Goal: Task Accomplishment & Management: Manage account settings

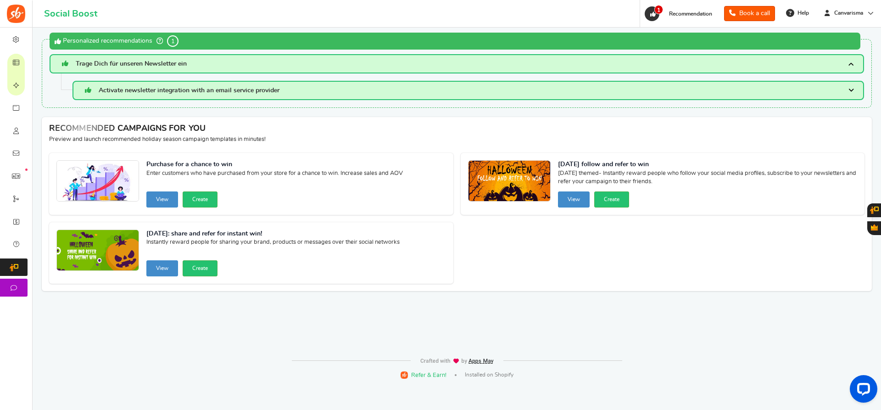
click at [471, 335] on div "WARNING! The app will not work until you resolve the critical issues below : Wa…" at bounding box center [456, 190] width 834 height 324
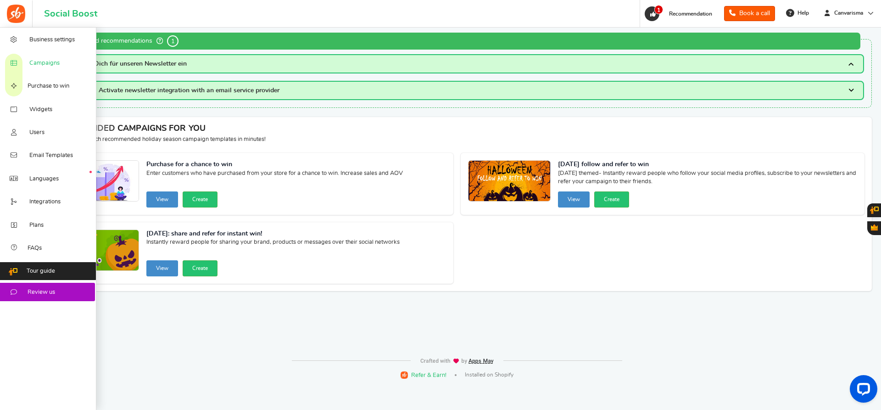
click at [39, 65] on span "Campaigns" at bounding box center [44, 63] width 30 height 8
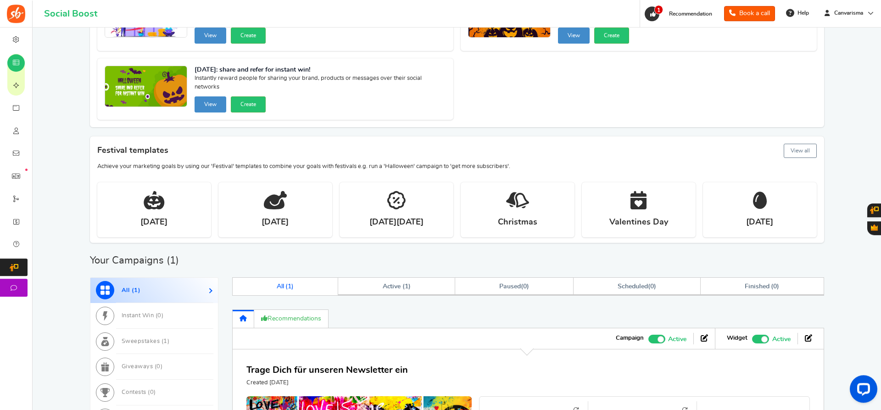
scroll to position [262, 0]
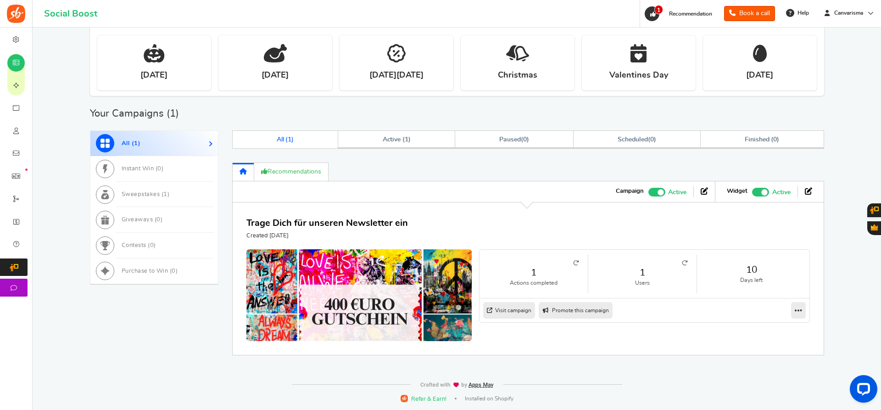
click at [700, 218] on div "Trage Dich für unseren Newsletter ein Created [DATE]" at bounding box center [527, 228] width 563 height 24
click at [793, 306] on link at bounding box center [798, 310] width 15 height 17
click at [794, 321] on link "Edit" at bounding box center [769, 326] width 68 height 15
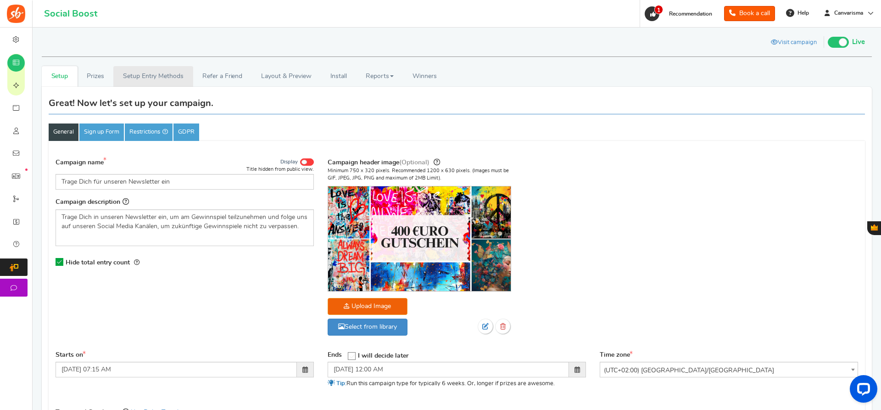
click at [149, 81] on link "Setup Entry Methods" at bounding box center [152, 76] width 79 height 21
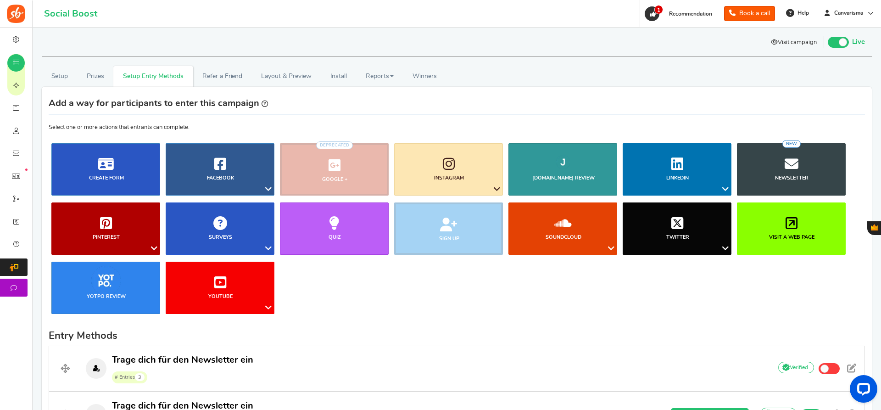
click at [771, 44] on icon at bounding box center [774, 42] width 7 height 6
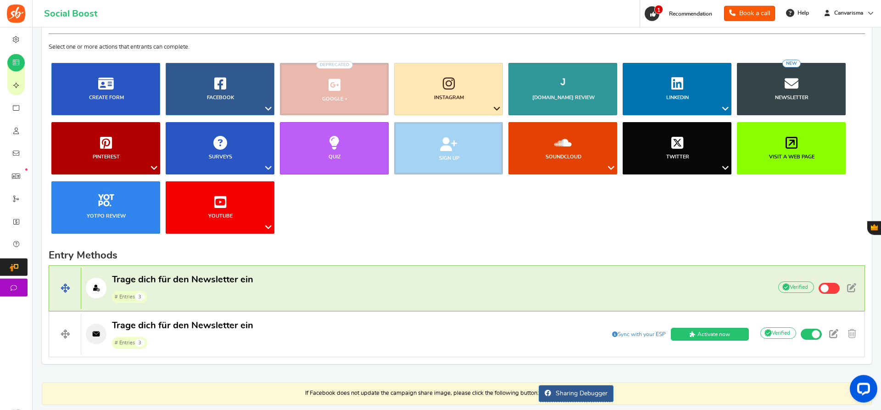
scroll to position [119, 0]
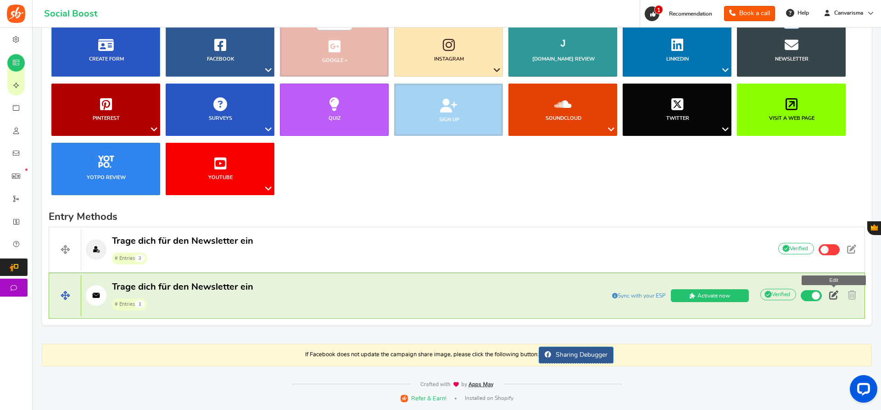
click at [834, 297] on span at bounding box center [833, 294] width 9 height 9
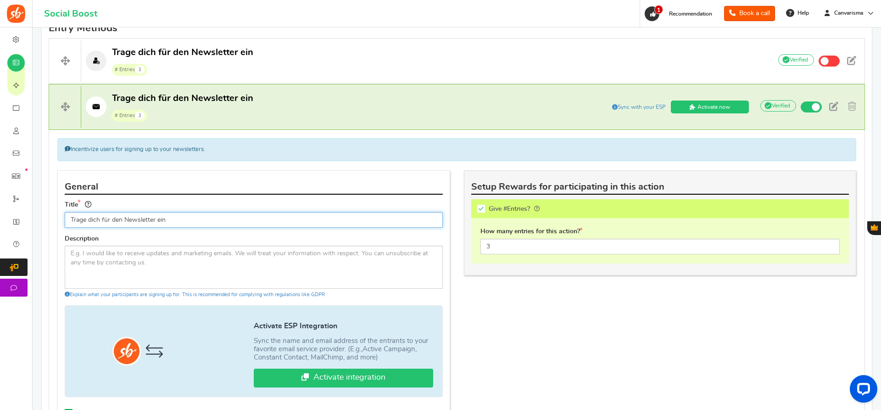
scroll to position [308, 0]
click at [196, 221] on input "Trage dich für den Newsletter ein" at bounding box center [254, 219] width 378 height 16
click at [71, 220] on input "Trage dich für den Newsletter ein" at bounding box center [254, 219] width 378 height 16
type input """
click at [141, 216] on input "Newsletter-Gewinnspiel Aktion" at bounding box center [254, 219] width 378 height 16
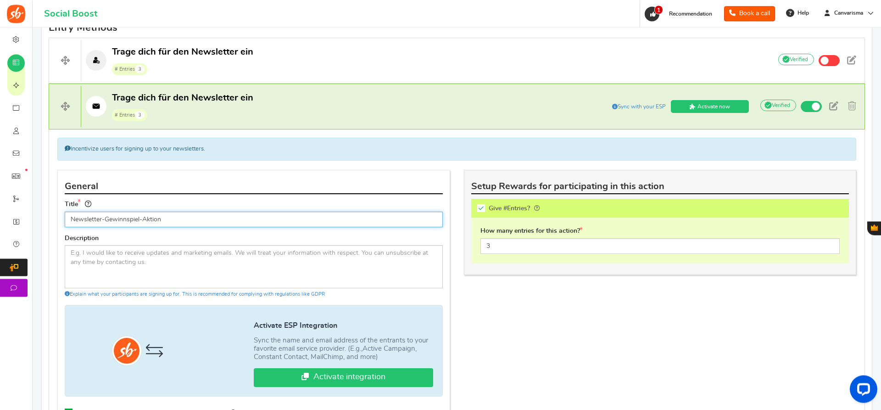
type input "Newsletter-Gewinnspiel-Aktion"
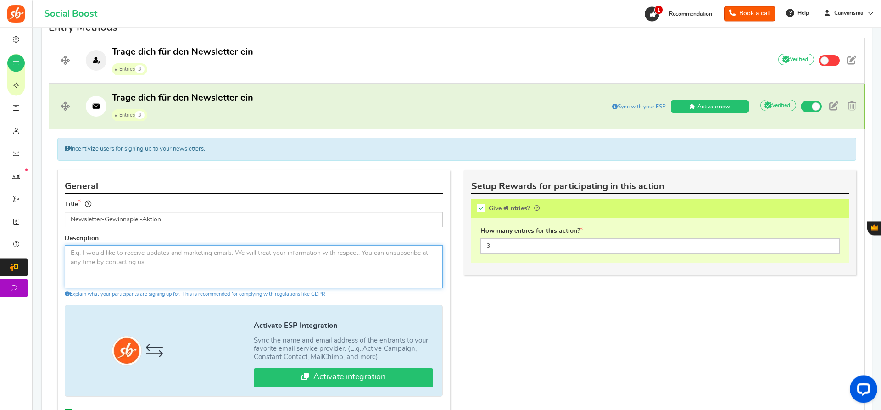
click at [187, 267] on textarea at bounding box center [254, 266] width 378 height 43
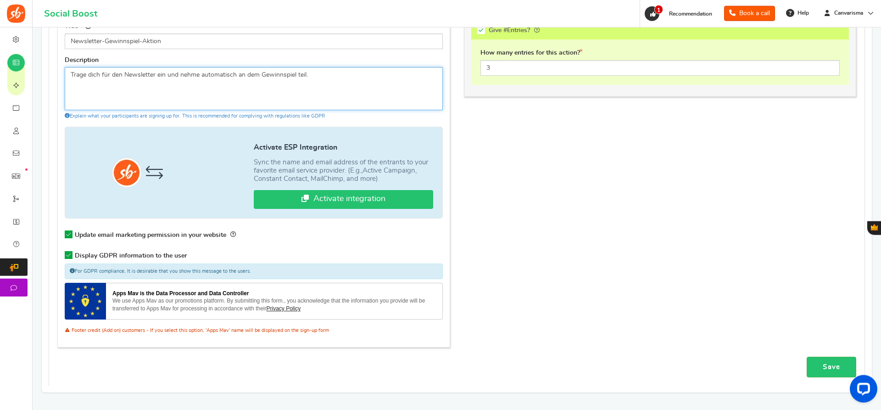
scroll to position [495, 0]
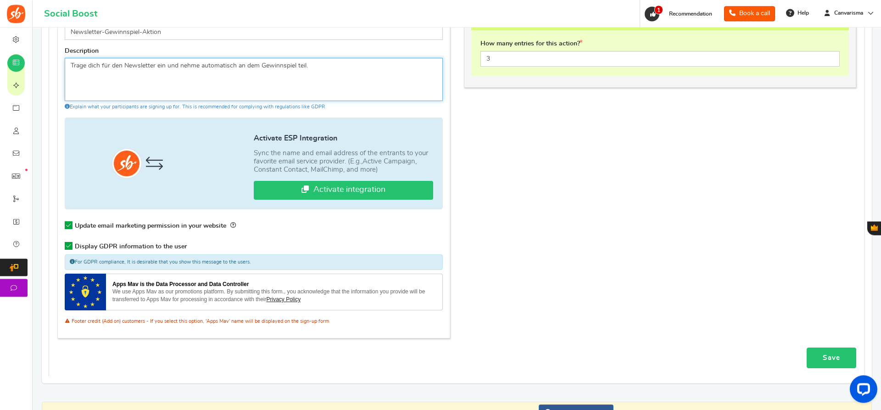
type textarea "Trage dich für den Newsletter ein und nehme automatisch an dem Gewinnspiel teil."
click at [820, 353] on link "Save" at bounding box center [831, 357] width 50 height 21
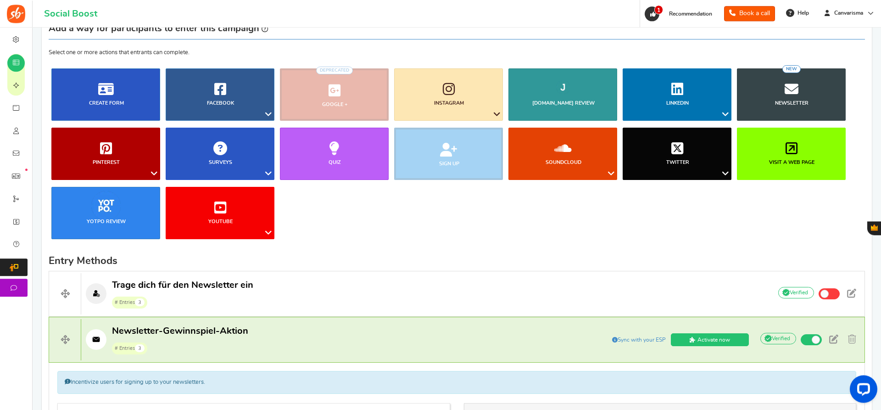
scroll to position [74, 0]
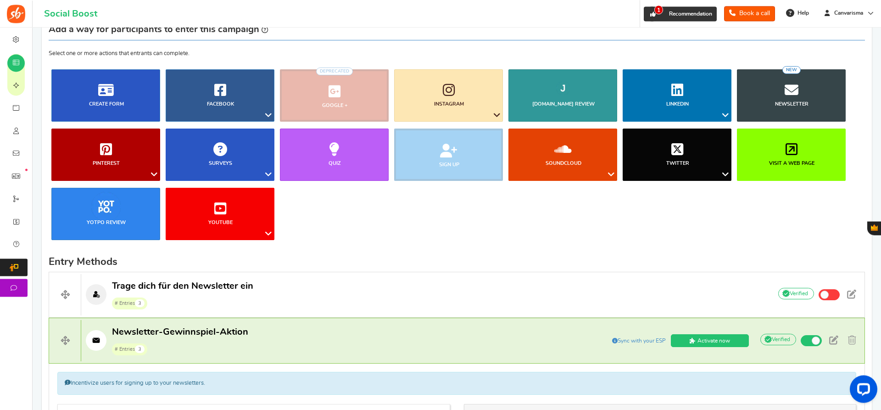
click at [675, 13] on span "Recommendation" at bounding box center [690, 14] width 43 height 6
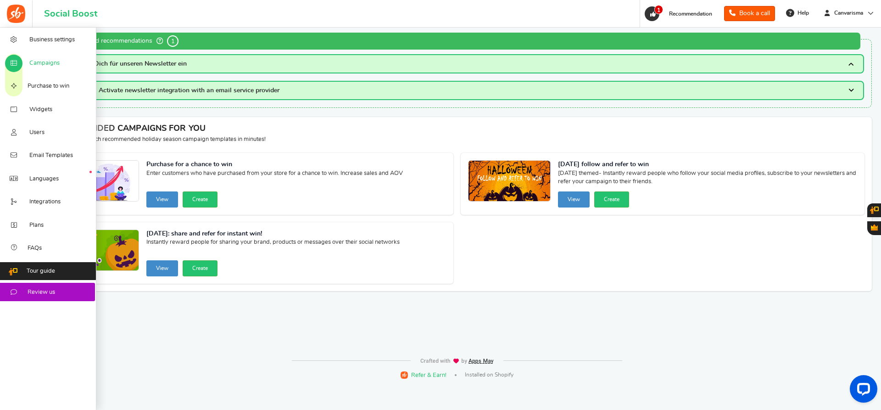
click at [44, 71] on link "Campaigns" at bounding box center [48, 62] width 96 height 23
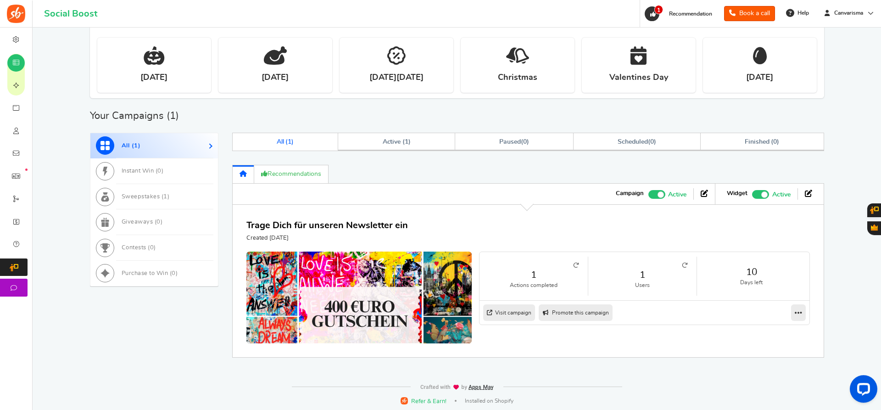
scroll to position [262, 0]
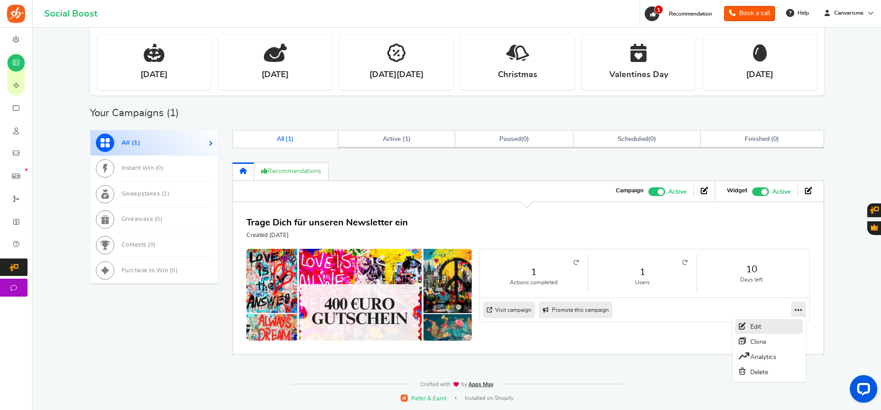
click at [788, 327] on link "Edit" at bounding box center [769, 326] width 68 height 15
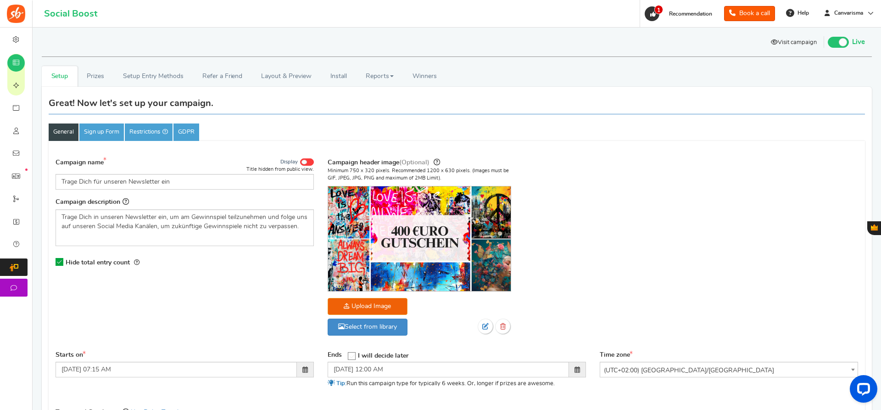
click at [783, 39] on link "Visit campaign" at bounding box center [794, 43] width 60 height 16
click at [97, 129] on link "Sign up Form" at bounding box center [101, 131] width 44 height 17
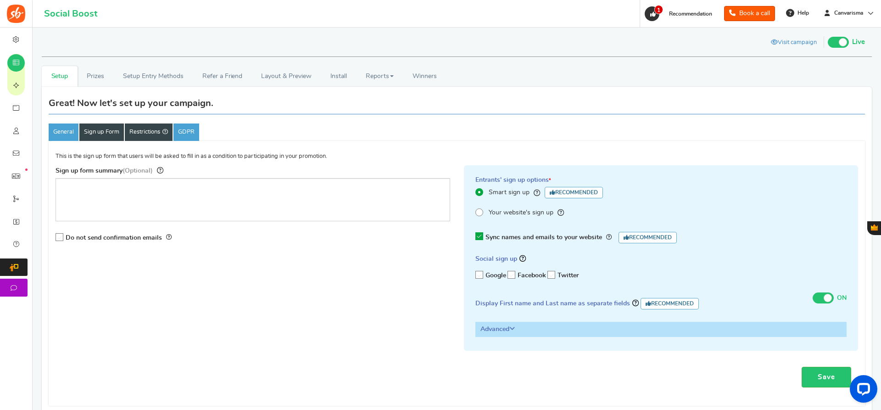
click at [153, 130] on link "Restrictions" at bounding box center [149, 131] width 48 height 17
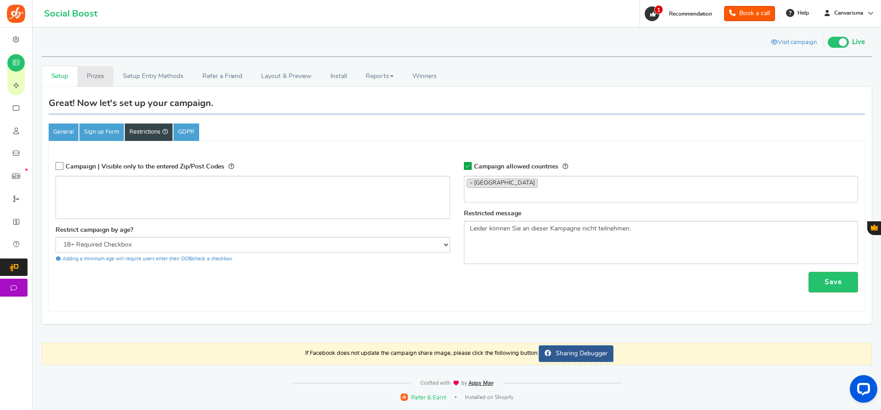
click at [101, 78] on link "Prizes" at bounding box center [96, 76] width 36 height 21
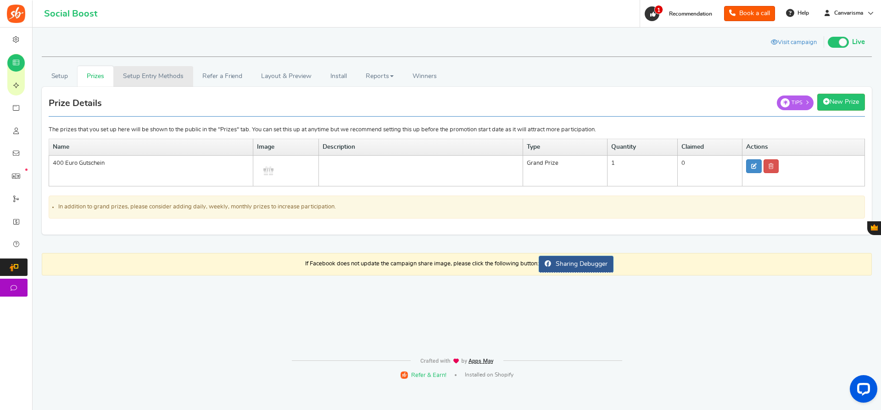
click at [159, 74] on link "Setup Entry Methods" at bounding box center [152, 76] width 79 height 21
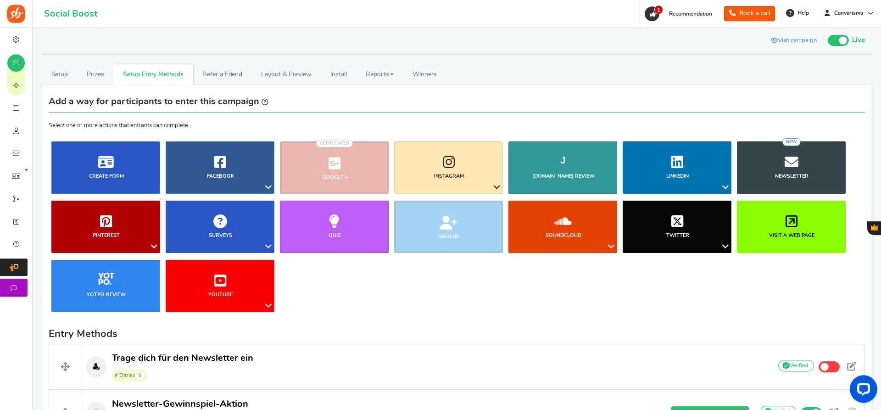
scroll to position [0, 0]
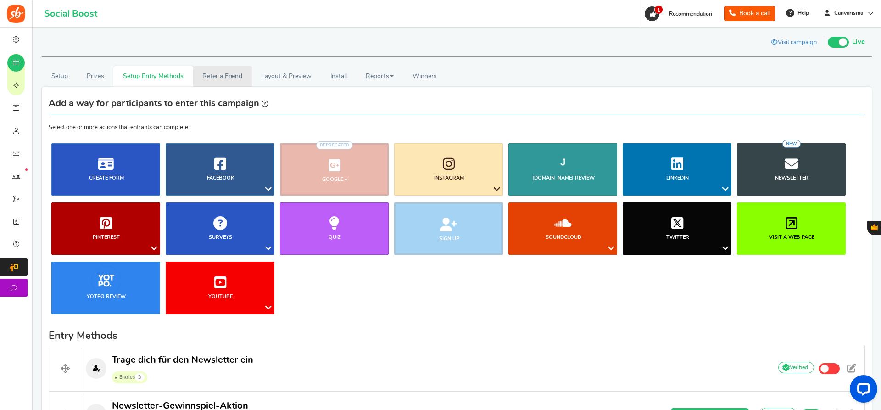
click at [229, 74] on link "Refer a Friend" at bounding box center [222, 76] width 59 height 21
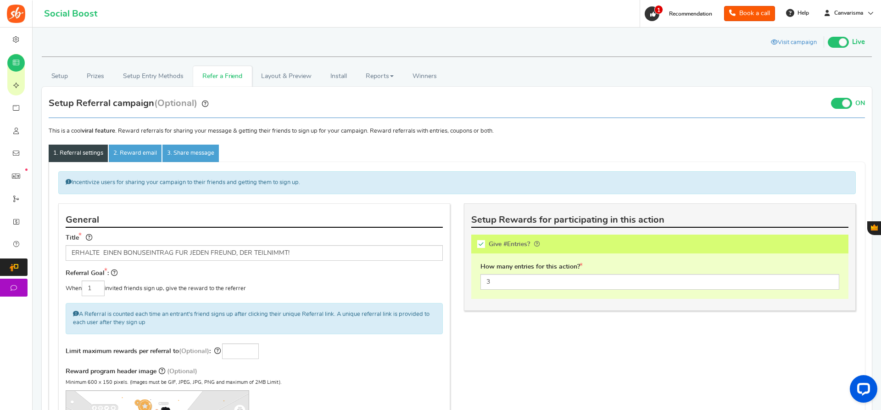
click at [843, 106] on span at bounding box center [841, 103] width 21 height 11
click at [0, 0] on input "ON OFF" at bounding box center [0, 0] width 0 height 0
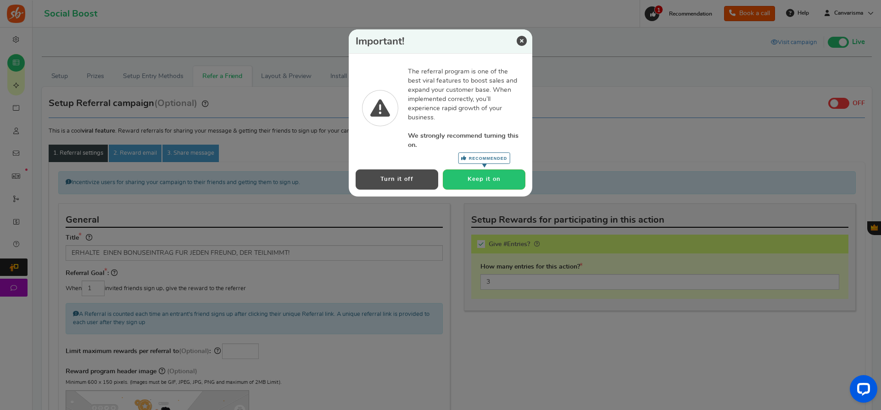
click at [414, 177] on button "Turn it off" at bounding box center [396, 179] width 83 height 20
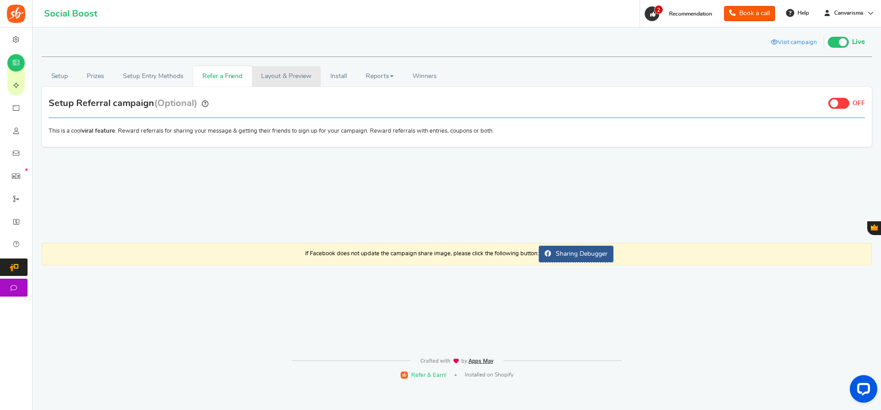
click at [281, 80] on link "Layout & Preview" at bounding box center [286, 76] width 69 height 21
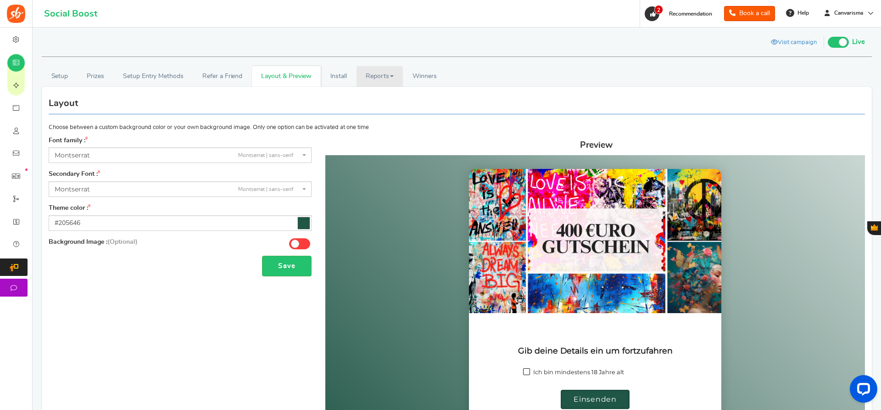
click at [374, 79] on link "Reports" at bounding box center [379, 76] width 47 height 21
click at [383, 122] on link "Entries" at bounding box center [392, 122] width 73 height 13
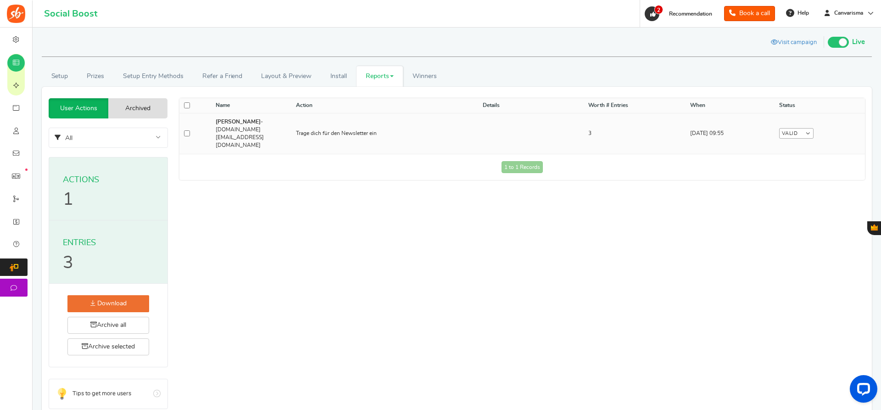
click at [802, 128] on link "Valid" at bounding box center [796, 133] width 34 height 11
click at [189, 130] on input "checkbox" at bounding box center [187, 133] width 6 height 6
click at [220, 189] on div "Add Entry Name Action Details Worth # Entries When Amount Order Status Status […" at bounding box center [521, 342] width 685 height 488
click at [189, 130] on input "checkbox" at bounding box center [187, 133] width 6 height 6
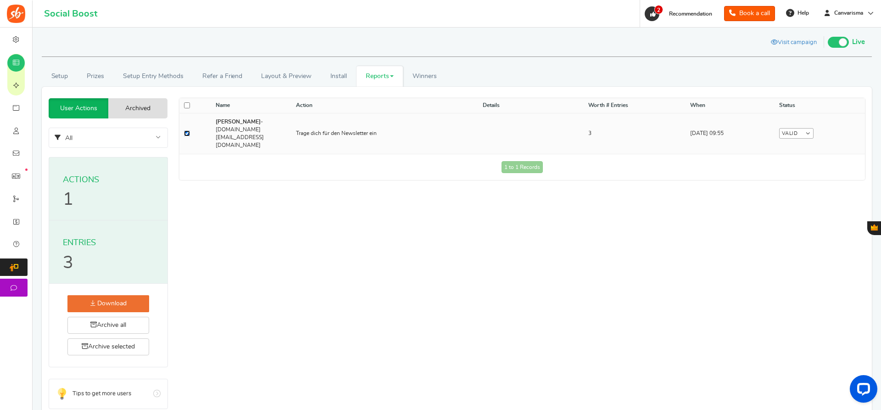
checkbox input "false"
click at [806, 132] on td "Valid Valid Invalid Delete" at bounding box center [819, 133] width 90 height 41
click at [804, 128] on link "Valid" at bounding box center [796, 133] width 34 height 11
click at [806, 156] on link "Invalid" at bounding box center [823, 162] width 73 height 13
click at [63, 69] on link "Setup" at bounding box center [60, 76] width 36 height 21
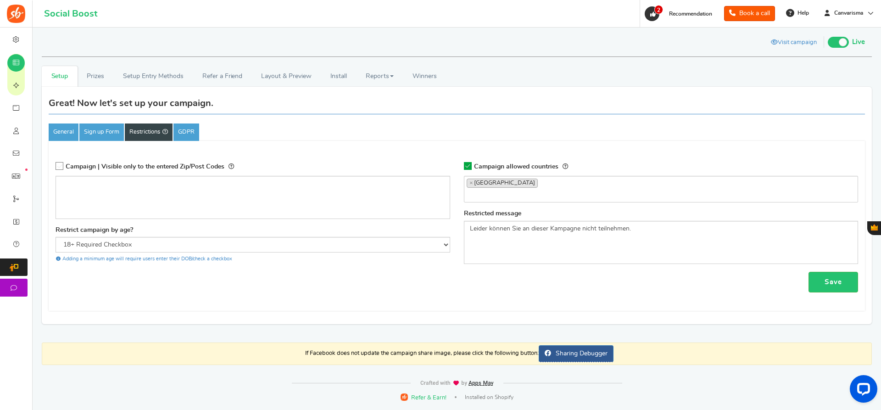
scroll to position [754, 0]
click at [168, 78] on link "Setup Entry Methods" at bounding box center [152, 76] width 79 height 21
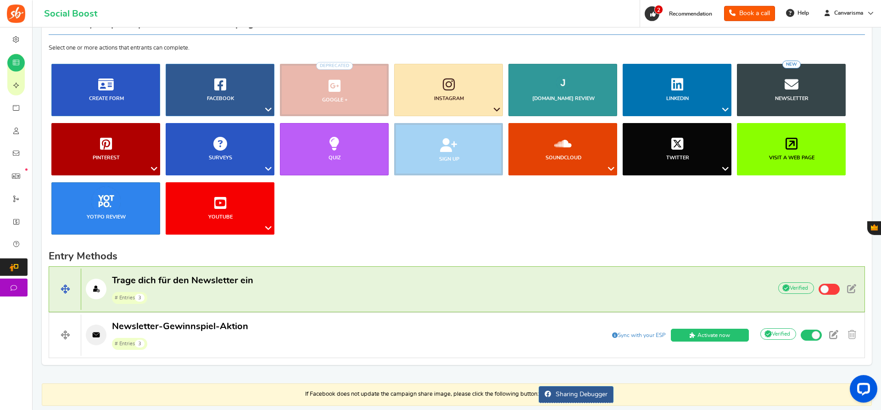
scroll to position [0, 0]
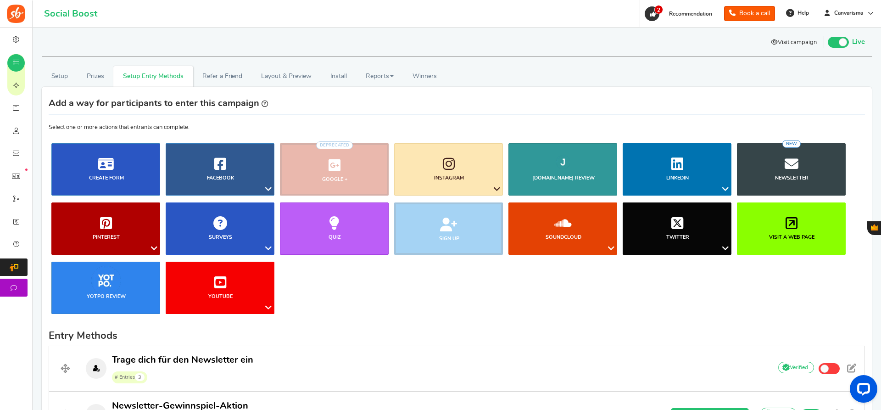
click at [775, 39] on icon at bounding box center [774, 42] width 7 height 6
click at [305, 77] on link "Layout & Preview" at bounding box center [286, 76] width 69 height 21
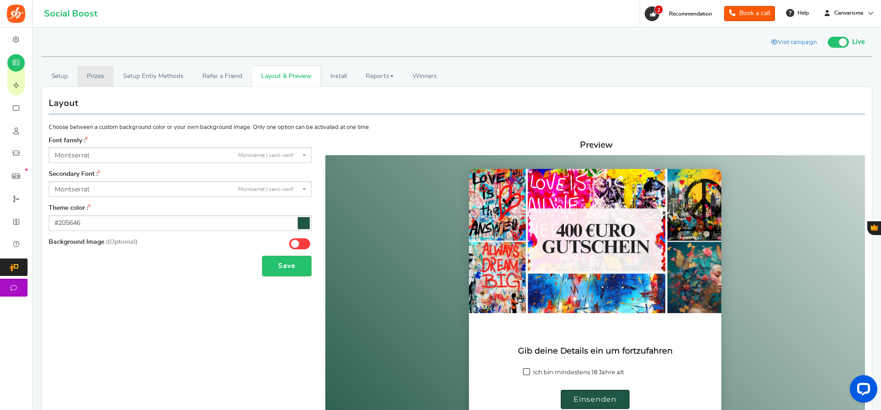
click at [98, 77] on link "Prizes" at bounding box center [96, 76] width 36 height 21
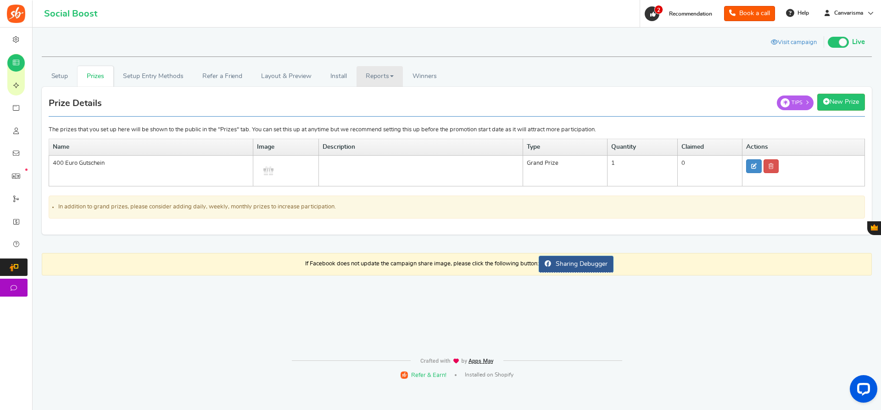
click at [378, 81] on link "Reports" at bounding box center [379, 76] width 47 height 21
click at [375, 95] on link "Analytics" at bounding box center [392, 96] width 73 height 13
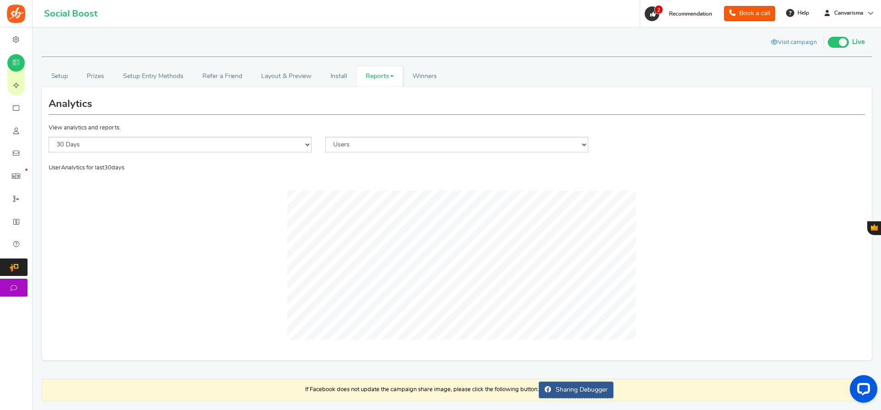
click at [383, 78] on link "Reports" at bounding box center [379, 76] width 47 height 21
click at [391, 124] on link "Entries" at bounding box center [392, 122] width 73 height 13
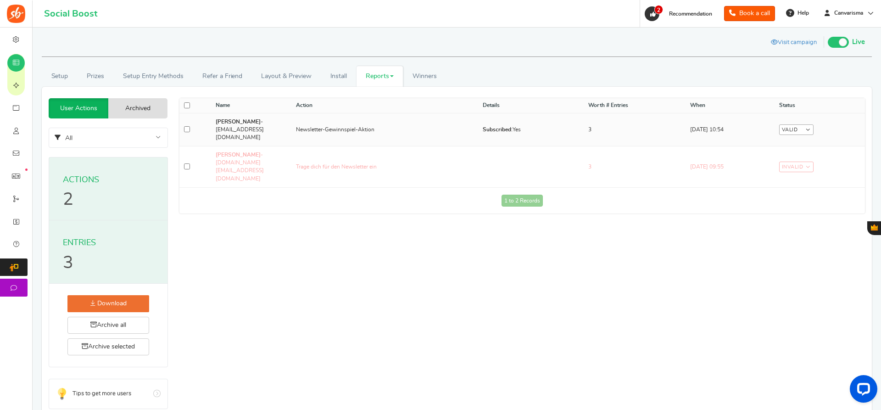
click at [803, 125] on link "Valid" at bounding box center [796, 129] width 34 height 11
click at [812, 152] on link "Invalid" at bounding box center [823, 158] width 73 height 13
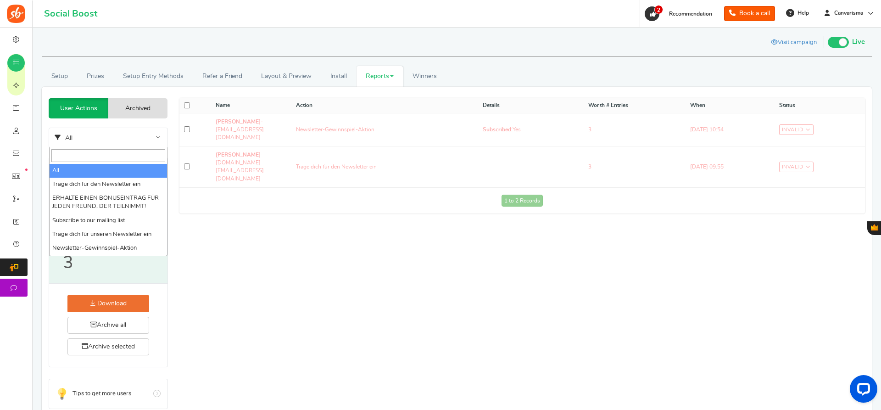
click at [157, 134] on span "All" at bounding box center [108, 138] width 118 height 21
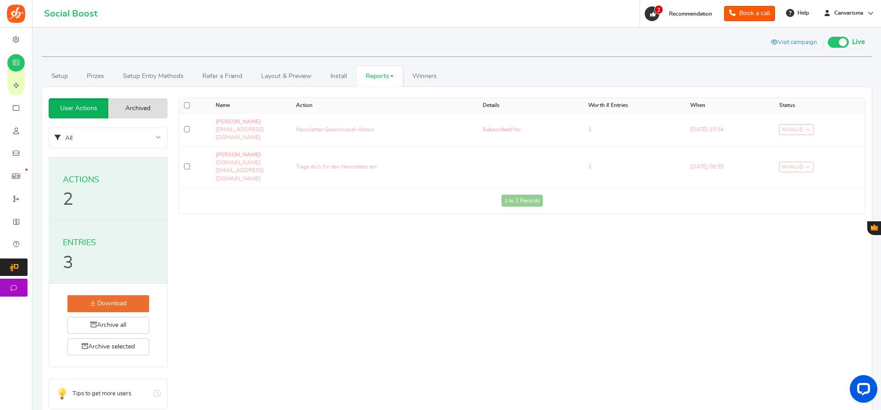
click at [160, 137] on span "All" at bounding box center [108, 138] width 118 height 21
click at [418, 69] on link "Winners Winner Draw" at bounding box center [424, 76] width 43 height 21
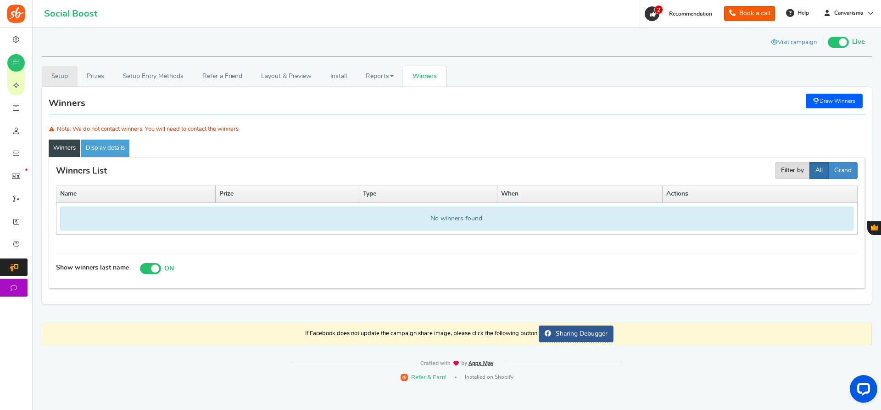
click at [60, 80] on link "Setup" at bounding box center [60, 76] width 36 height 21
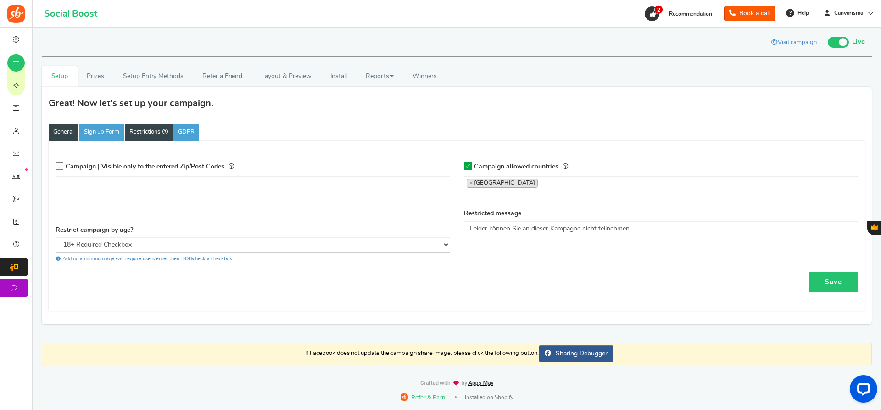
click at [62, 135] on link "General" at bounding box center [64, 131] width 30 height 17
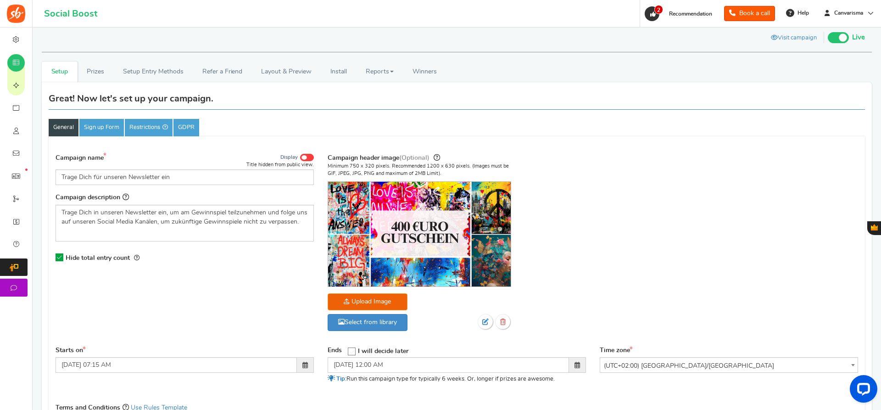
scroll to position [0, 0]
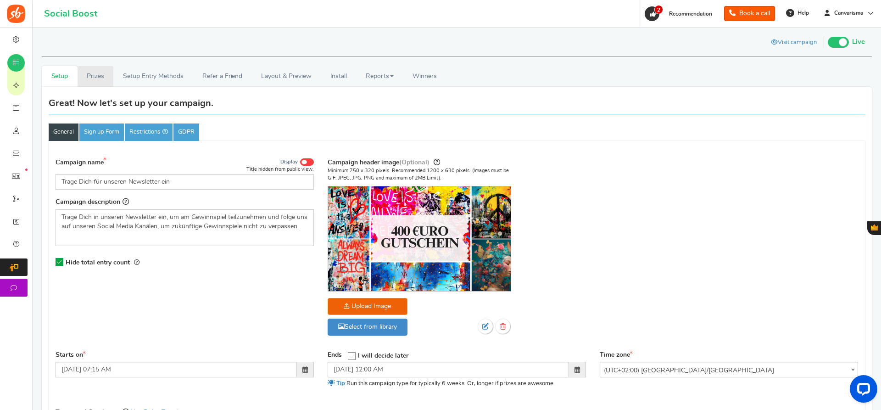
click at [99, 76] on link "Prizes" at bounding box center [96, 76] width 36 height 21
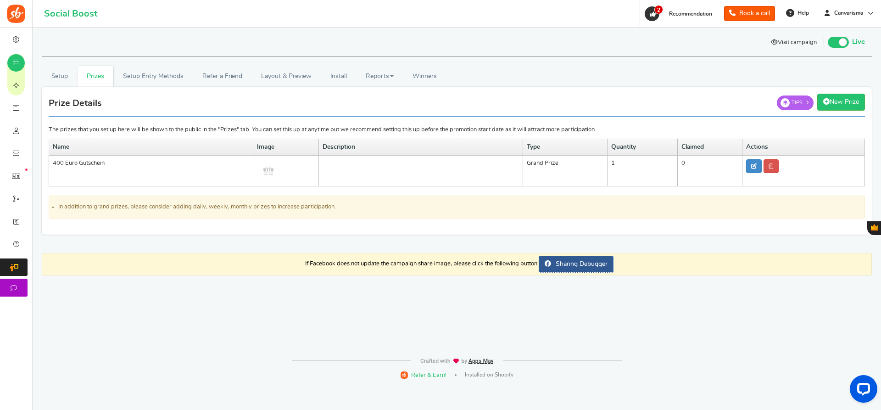
click at [782, 45] on link "Visit campaign" at bounding box center [794, 43] width 60 height 16
click at [146, 76] on link "Setup Entry Methods" at bounding box center [152, 76] width 79 height 21
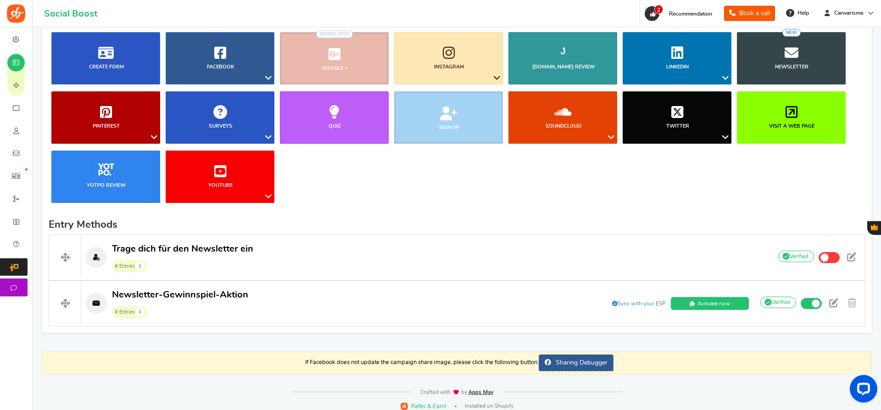
scroll to position [119, 0]
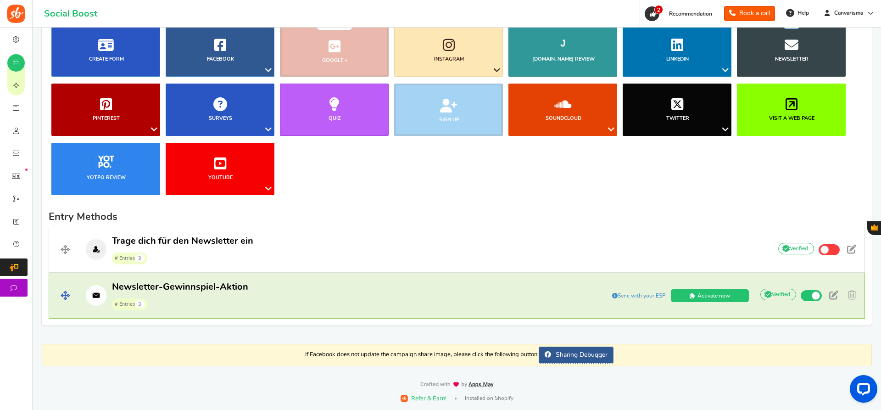
click at [391, 296] on p "Newsletter-Gewinnspiel-Aktion # Entries 3" at bounding box center [320, 295] width 479 height 29
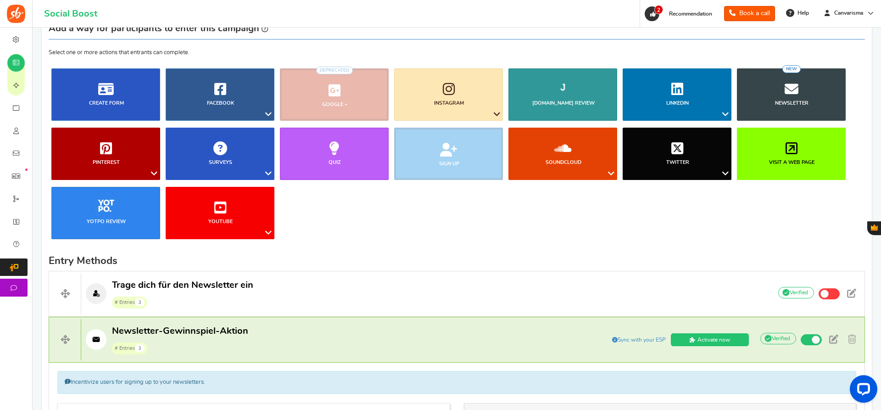
scroll to position [0, 0]
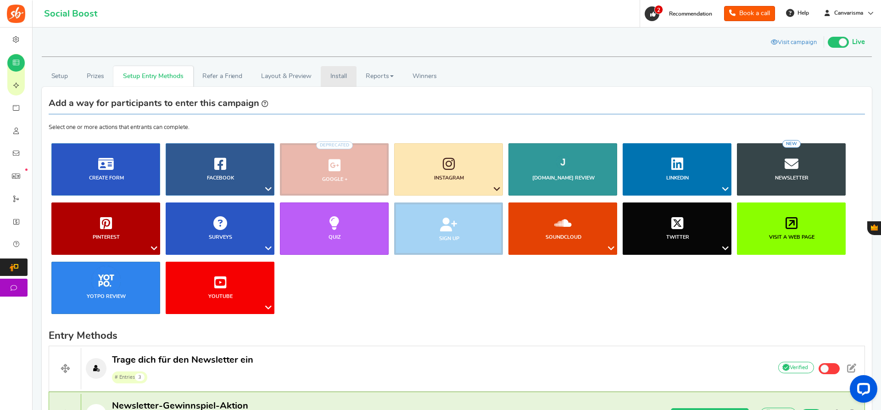
click at [342, 79] on link "Install" at bounding box center [339, 76] width 36 height 21
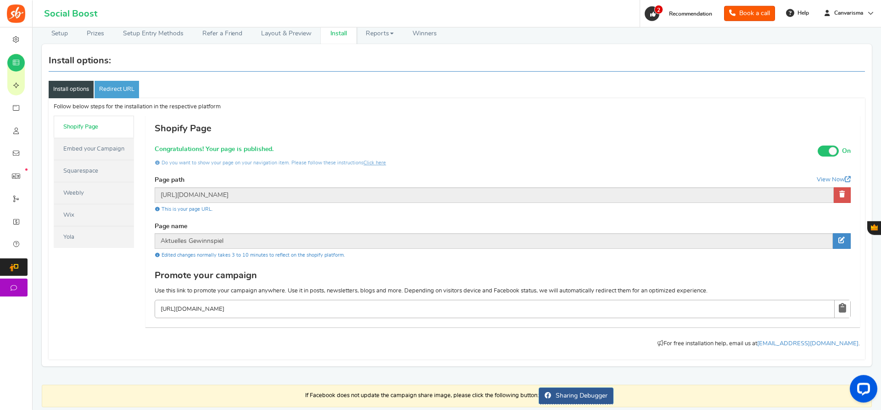
scroll to position [47, 0]
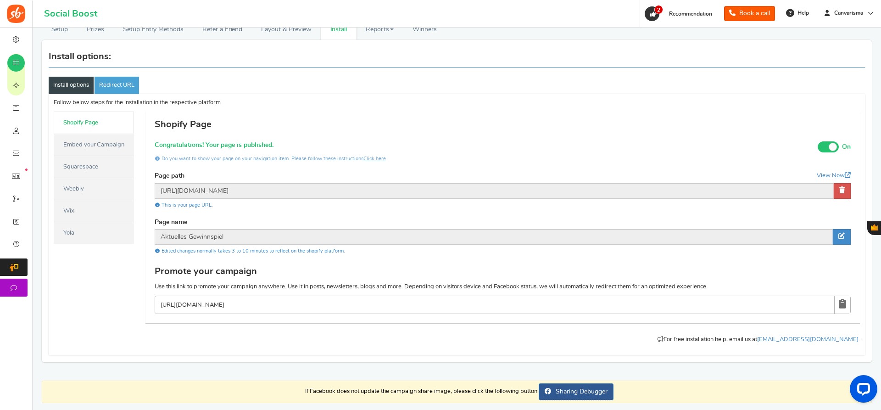
click at [838, 300] on link at bounding box center [842, 304] width 16 height 17
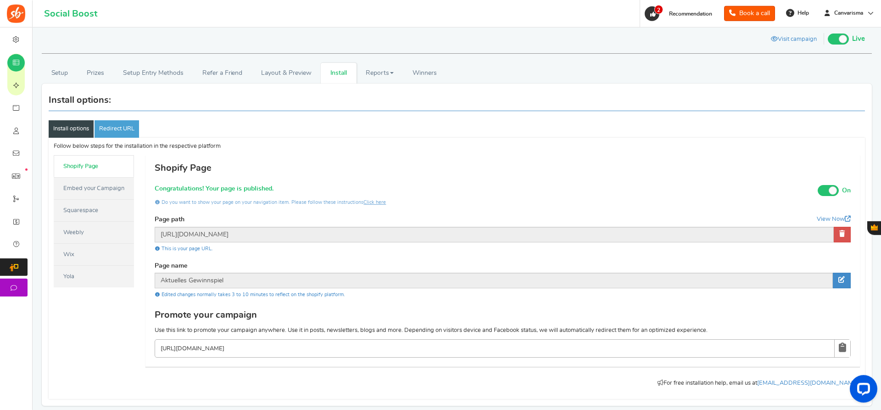
scroll to position [0, 0]
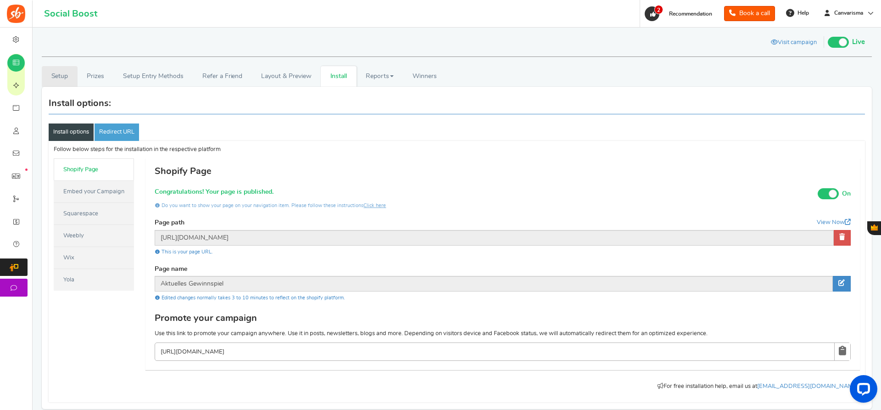
click at [66, 73] on link "Setup" at bounding box center [60, 76] width 36 height 21
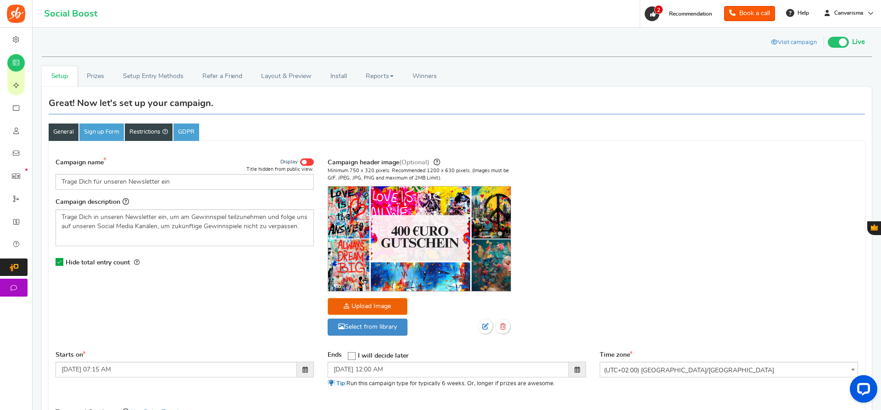
click at [147, 132] on link "Restrictions" at bounding box center [149, 131] width 48 height 17
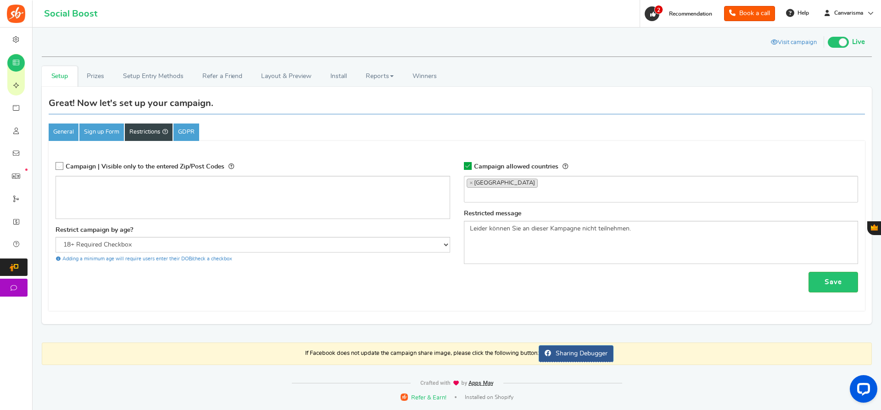
scroll to position [754, 0]
click at [576, 201] on span "× [GEOGRAPHIC_DATA]" at bounding box center [661, 189] width 394 height 27
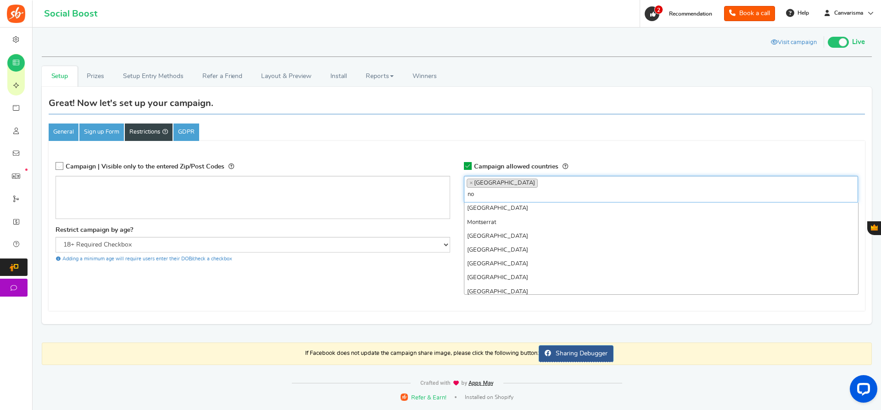
scroll to position [0, 0]
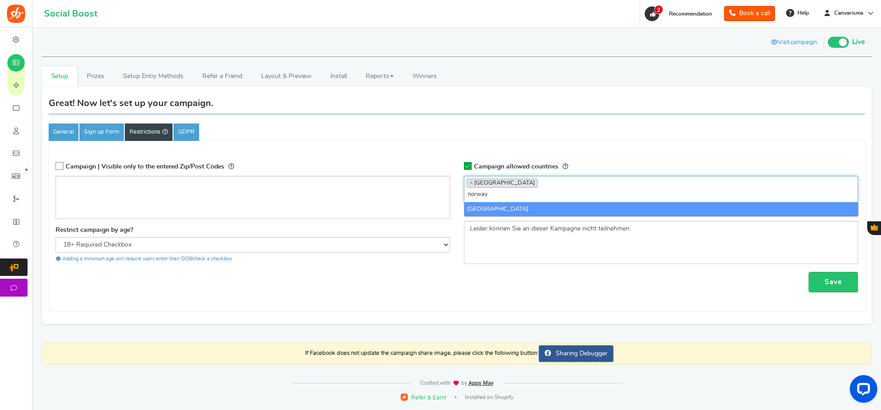
type input "norway"
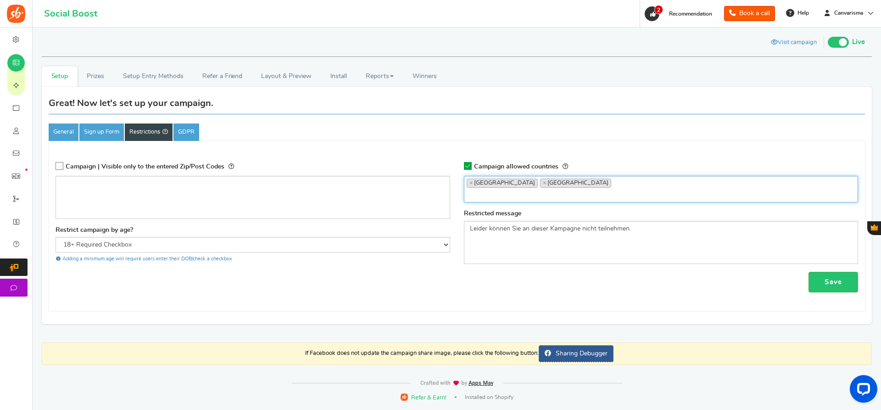
scroll to position [1517, 0]
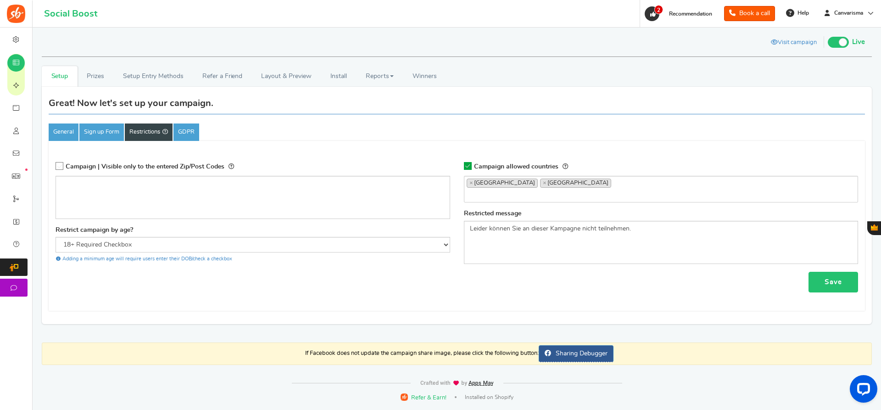
click at [843, 288] on link "Save" at bounding box center [833, 282] width 50 height 21
click at [156, 78] on link "Setup Entry Methods" at bounding box center [152, 76] width 79 height 21
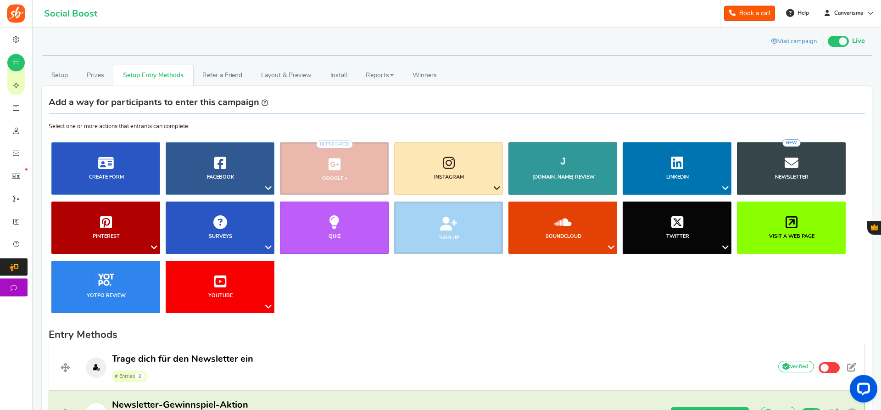
scroll to position [0, 0]
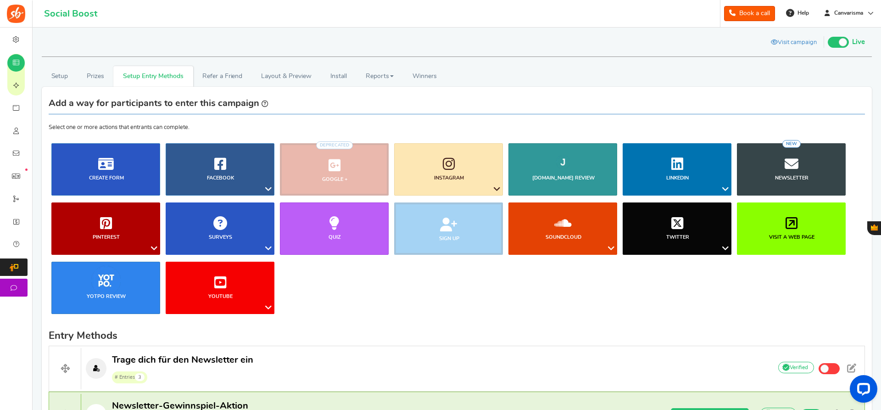
click at [454, 294] on ul "Blog Comments Create Form Facebook Visit a Facebook Page Includes Like Share on…" at bounding box center [457, 232] width 816 height 178
click at [497, 185] on icon at bounding box center [496, 189] width 11 height 12
click at [460, 245] on li "Sign up" at bounding box center [448, 228] width 114 height 52
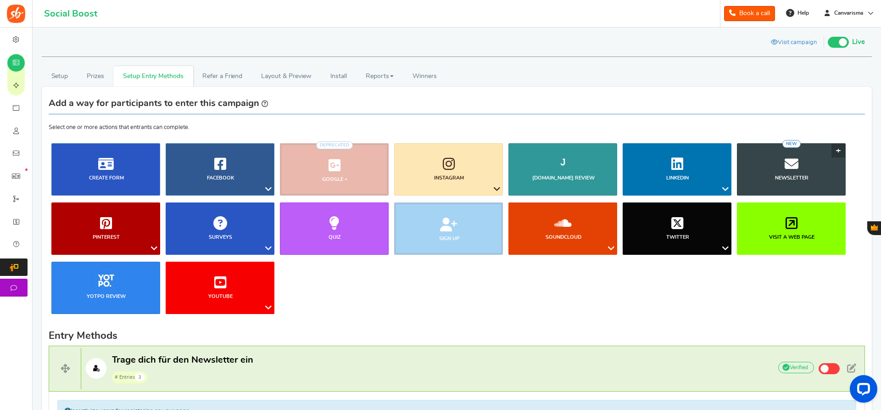
click at [795, 173] on link "Newsletter NEW" at bounding box center [791, 169] width 109 height 52
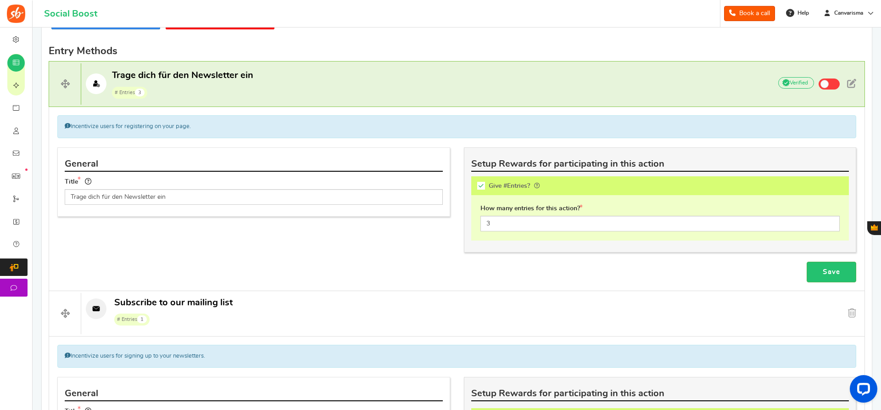
scroll to position [283, 0]
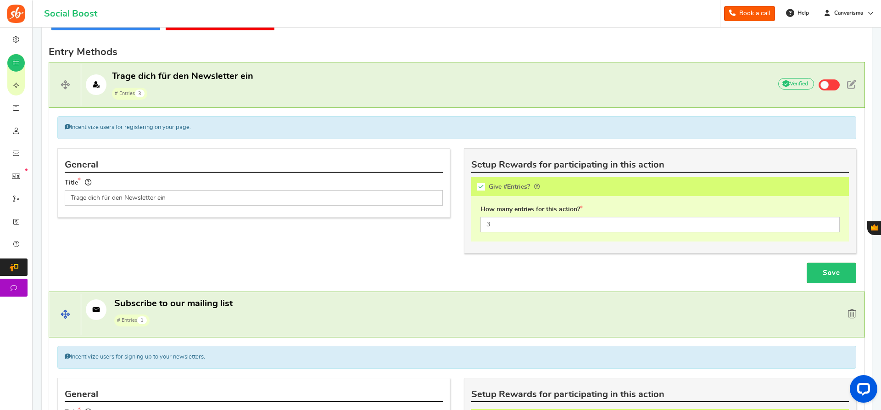
click at [853, 314] on span at bounding box center [852, 313] width 8 height 9
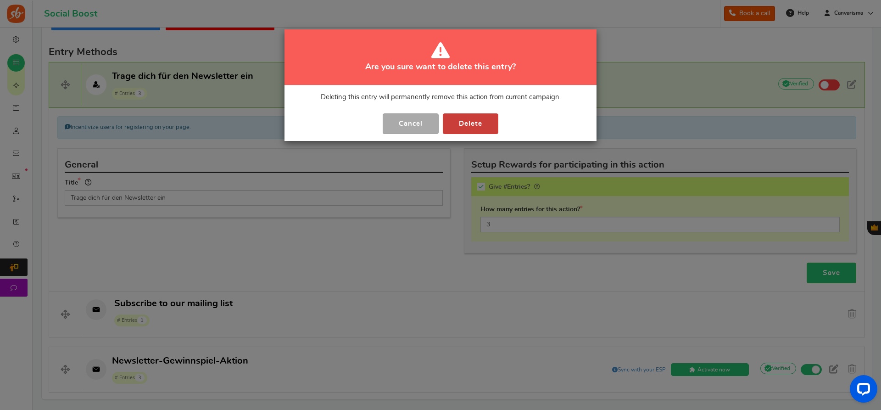
click at [487, 124] on button "Delete" at bounding box center [470, 123] width 55 height 21
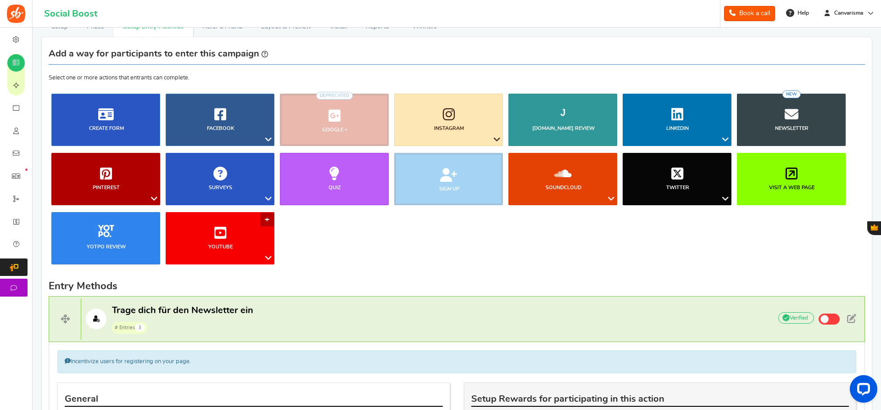
scroll to position [0, 0]
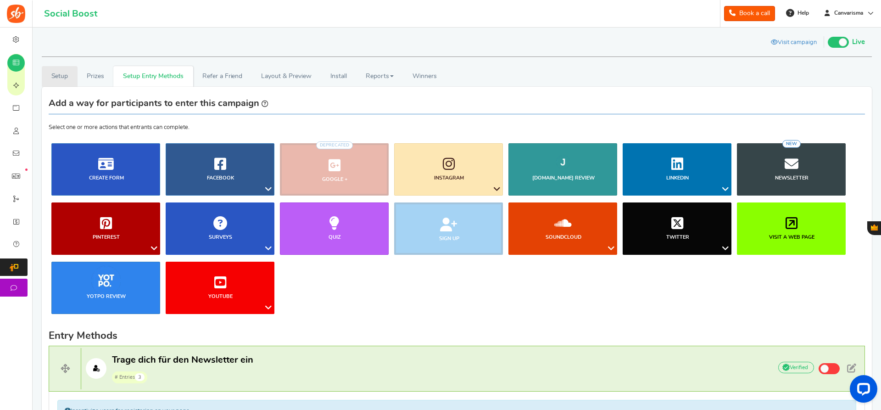
click at [58, 76] on link "Setup" at bounding box center [60, 76] width 36 height 21
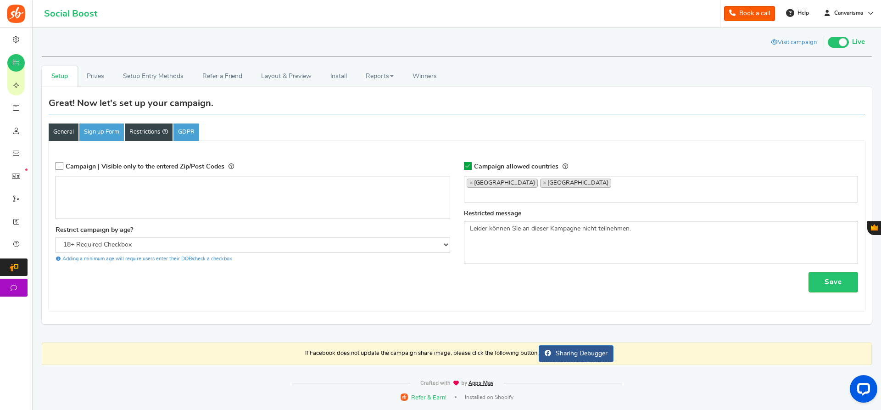
click at [61, 135] on link "General" at bounding box center [64, 131] width 30 height 17
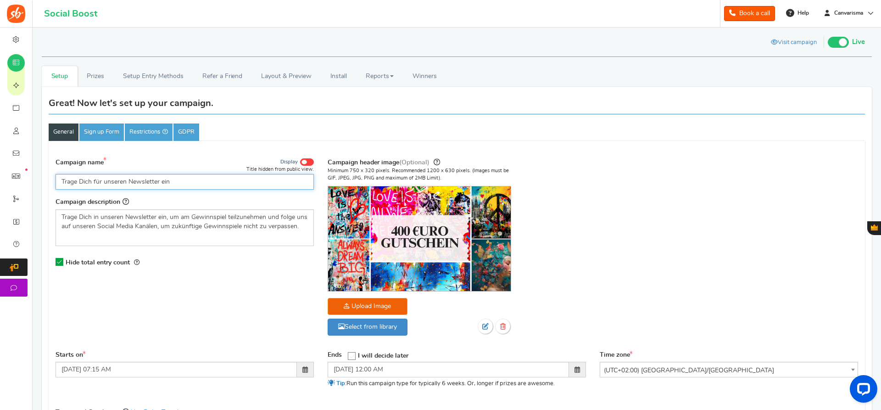
drag, startPoint x: 183, startPoint y: 182, endPoint x: 64, endPoint y: 194, distance: 119.9
click at [63, 189] on input "Trage Dich für unseren Newsletter ein" at bounding box center [184, 182] width 258 height 16
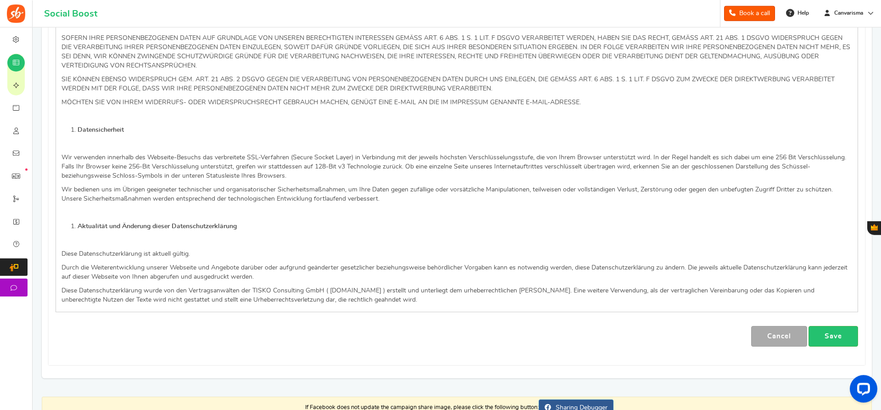
scroll to position [5985, 0]
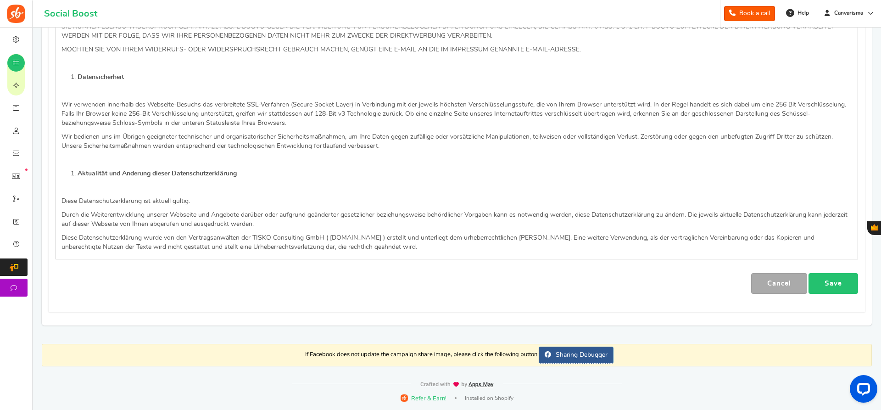
type input "Newsletter-Gewinnspiel-Aktion"
click at [829, 285] on link "Save" at bounding box center [833, 283] width 50 height 21
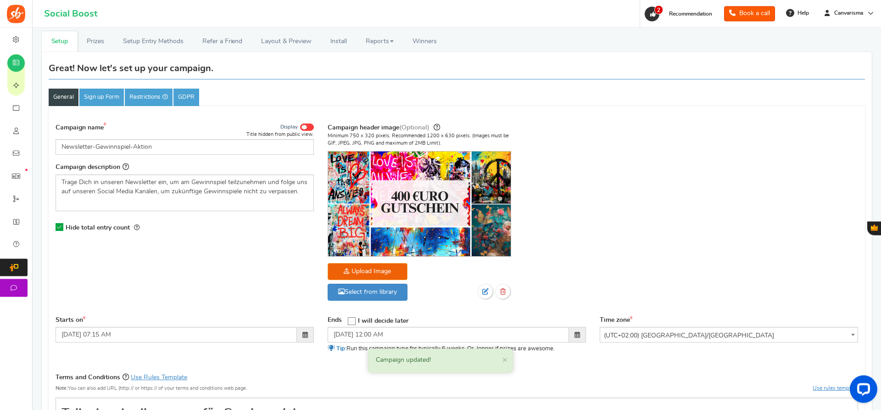
scroll to position [0, 0]
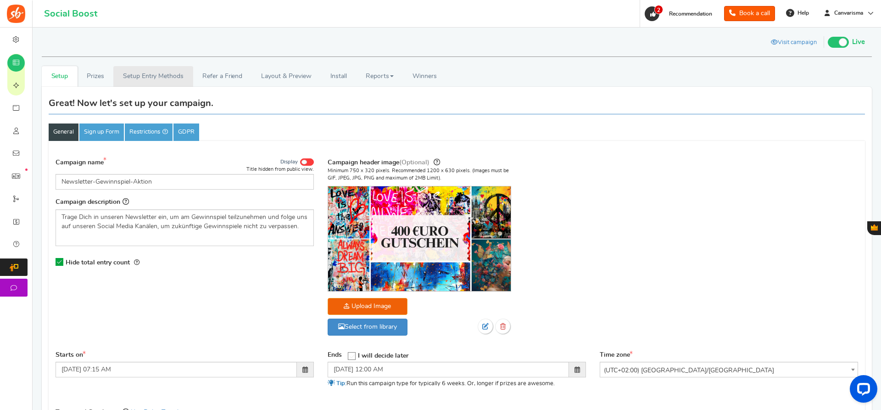
click at [163, 79] on link "Setup Entry Methods" at bounding box center [152, 76] width 79 height 21
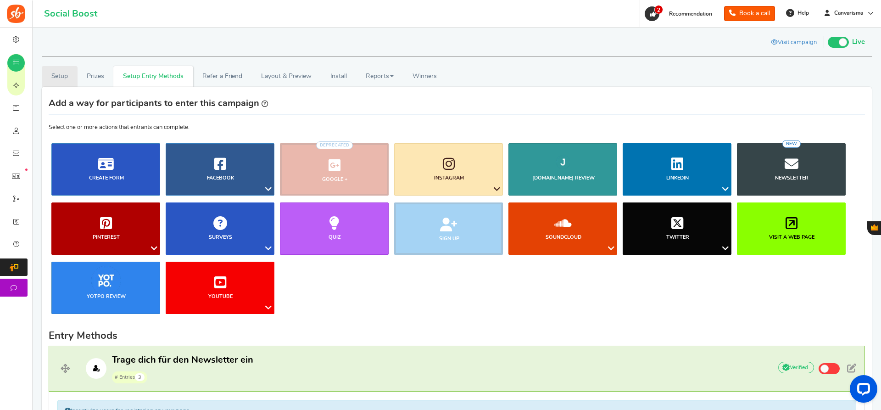
click at [66, 72] on link "Setup" at bounding box center [60, 76] width 36 height 21
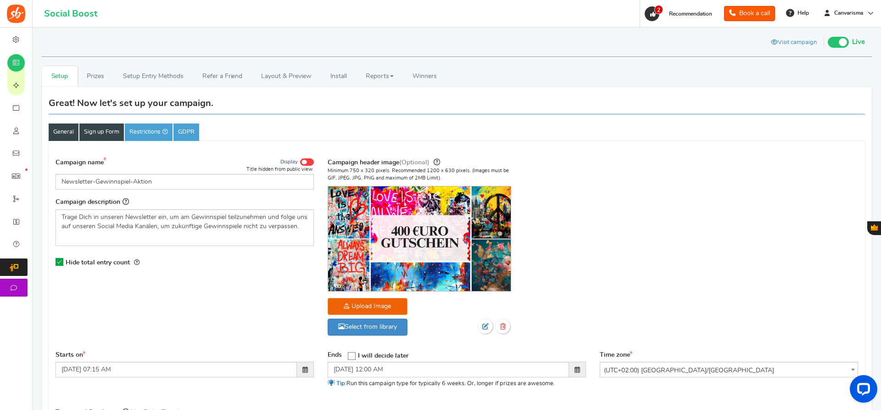
click at [113, 134] on link "Sign up Form" at bounding box center [101, 131] width 44 height 17
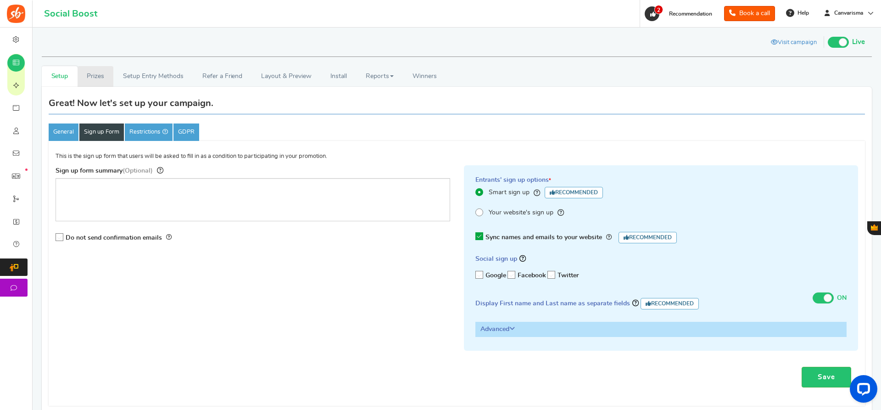
click at [101, 67] on link "Prizes" at bounding box center [96, 76] width 36 height 21
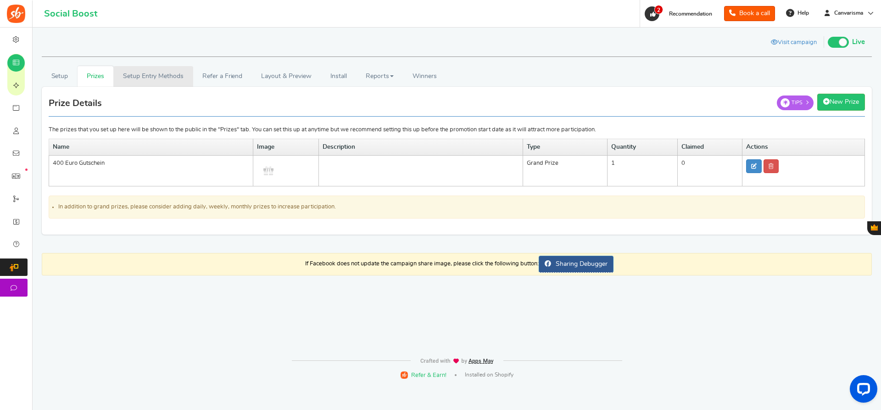
click at [148, 72] on link "Setup Entry Methods" at bounding box center [152, 76] width 79 height 21
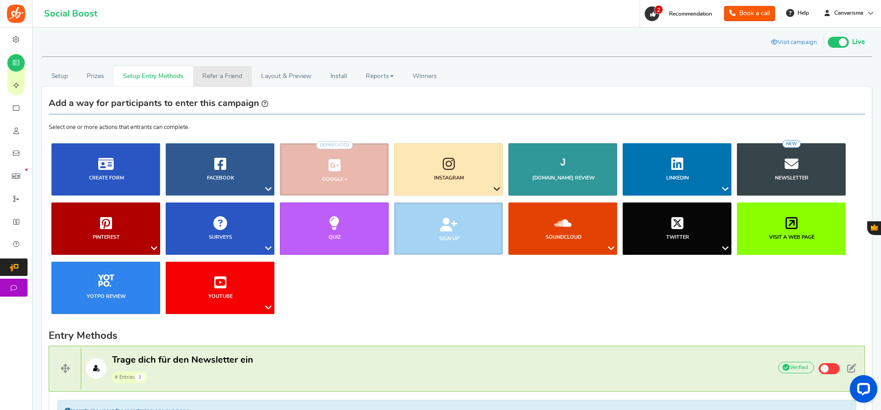
click at [232, 72] on link "Refer a Friend" at bounding box center [222, 76] width 59 height 21
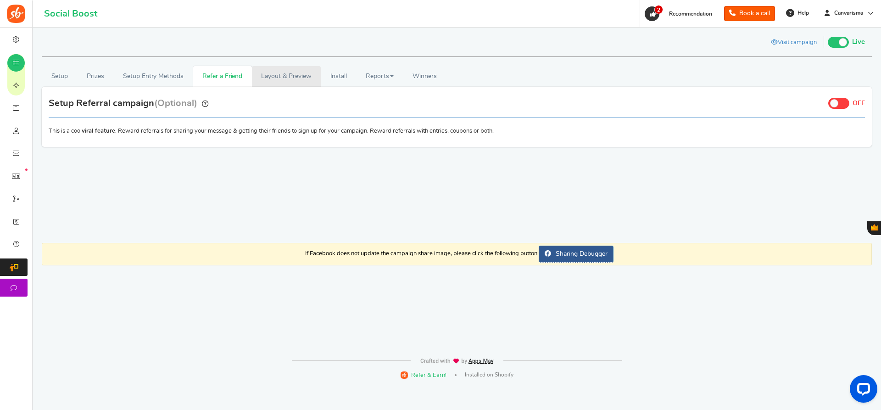
click at [272, 78] on link "Layout & Preview" at bounding box center [286, 76] width 69 height 21
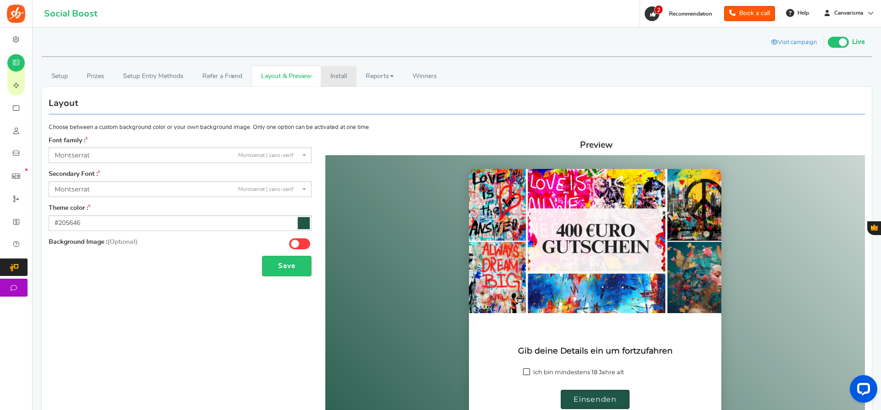
click at [336, 72] on link "Install" at bounding box center [339, 76] width 36 height 21
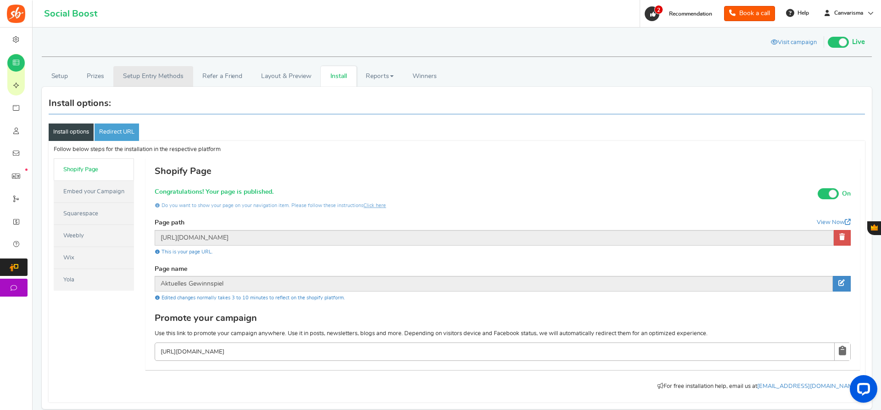
click at [157, 77] on link "Setup Entry Methods" at bounding box center [152, 76] width 79 height 21
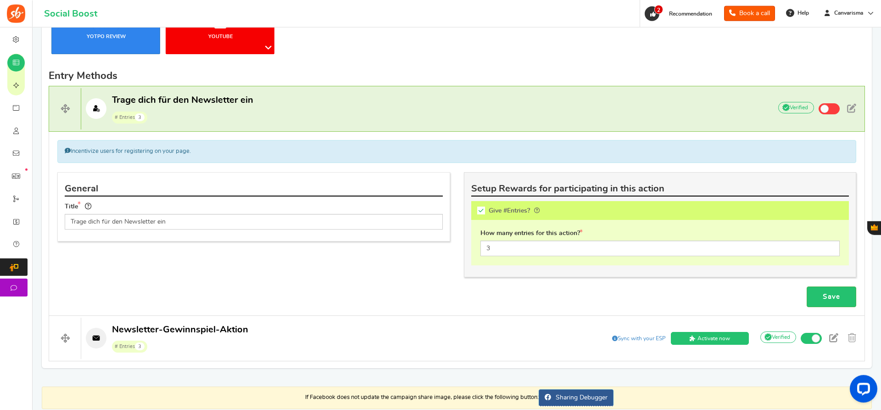
scroll to position [255, 0]
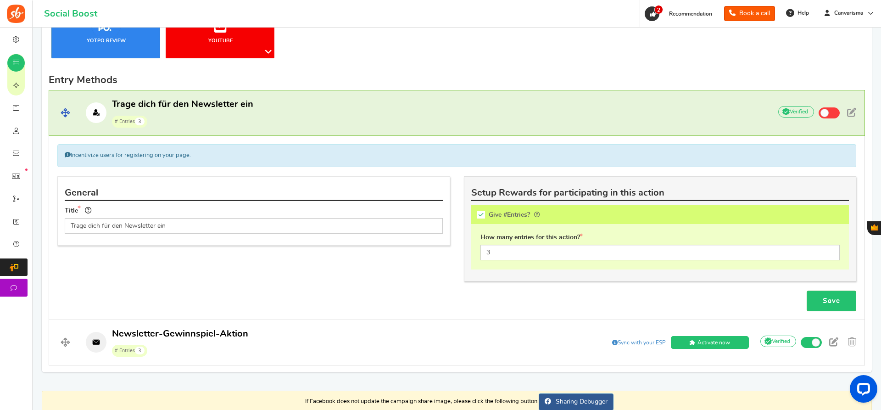
click at [326, 111] on p "Trage dich für den Newsletter ein # Entries 3" at bounding box center [421, 112] width 681 height 29
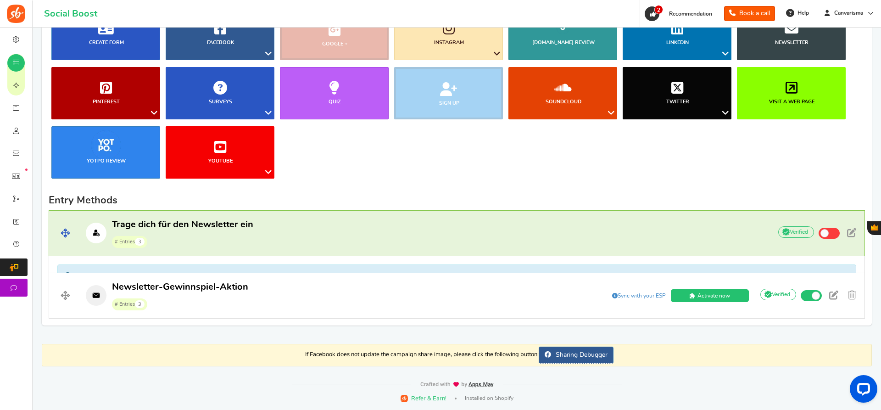
scroll to position [119, 0]
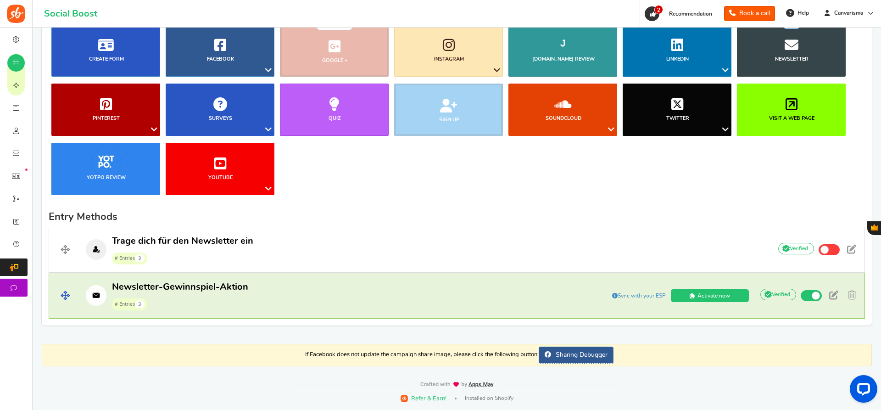
click at [309, 286] on p "Newsletter-Gewinnspiel-Aktion # Entries 3" at bounding box center [320, 295] width 479 height 29
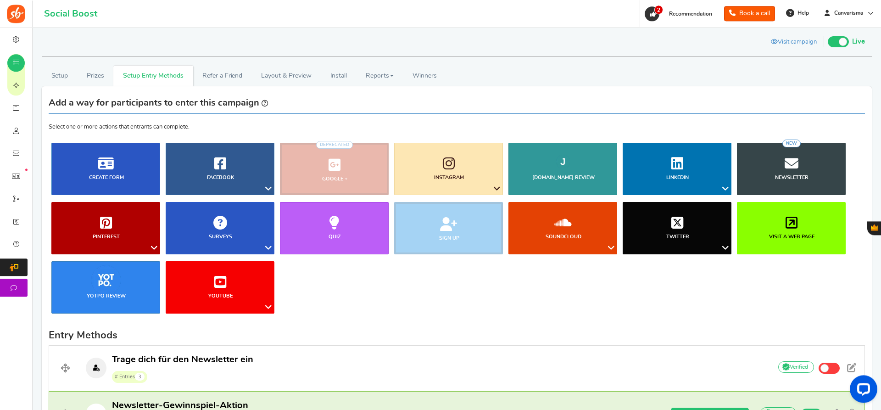
scroll to position [0, 0]
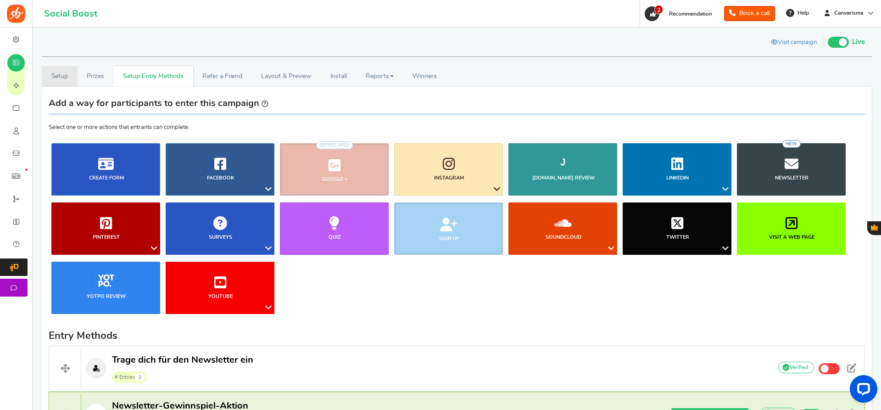
click at [54, 77] on link "Setup" at bounding box center [60, 76] width 36 height 21
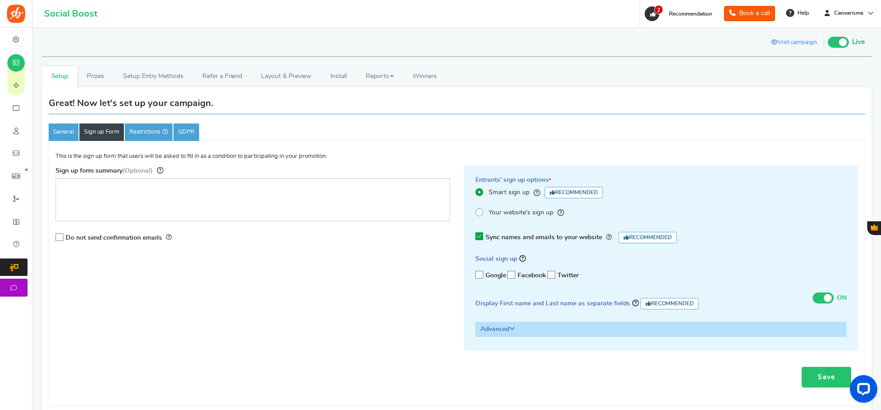
click at [484, 213] on label "Your website's sign up Selecting this may reduce participation" at bounding box center [661, 212] width 372 height 11
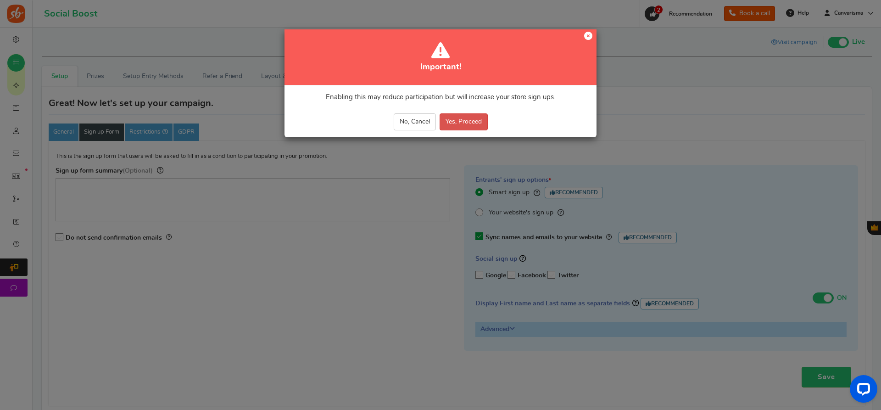
click at [586, 37] on icon at bounding box center [588, 36] width 8 height 8
